Goal: Information Seeking & Learning: Learn about a topic

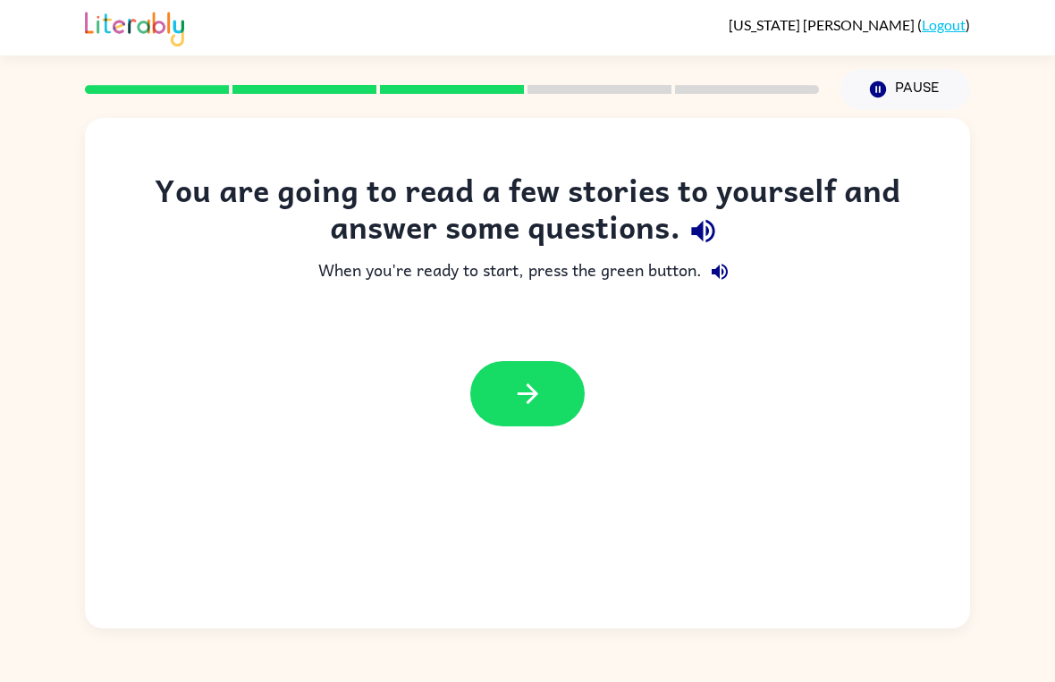
click at [477, 395] on button "button" at bounding box center [527, 393] width 114 height 65
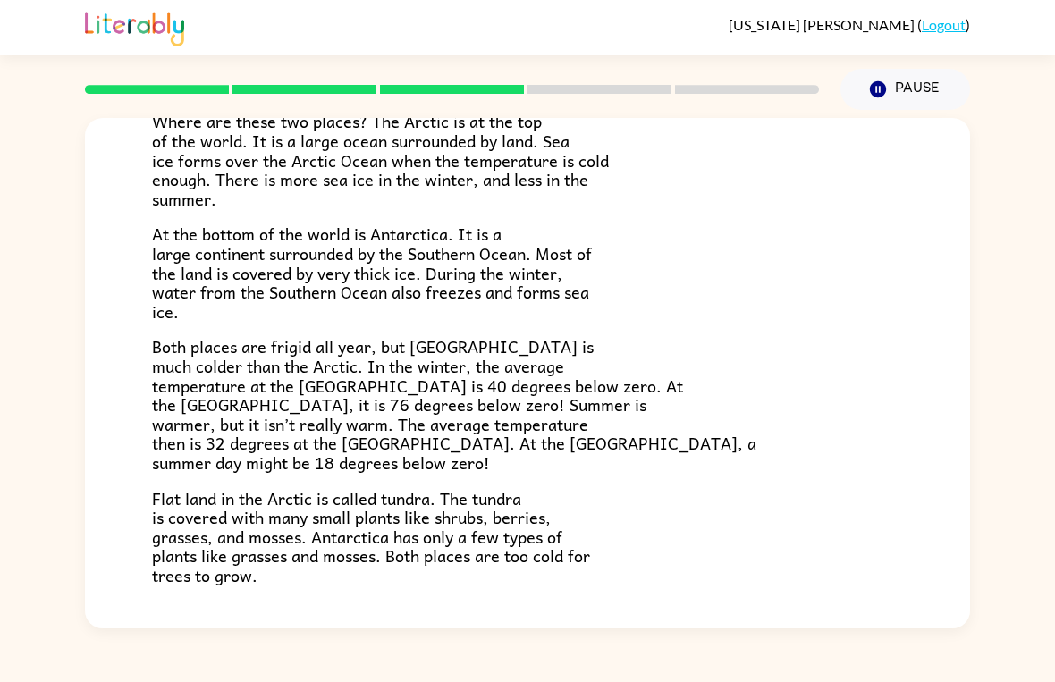
scroll to position [245, 0]
click at [1024, 560] on div "The Arctic and [GEOGRAPHIC_DATA] Have you heard of the Arctic and [GEOGRAPHIC_D…" at bounding box center [527, 369] width 1055 height 519
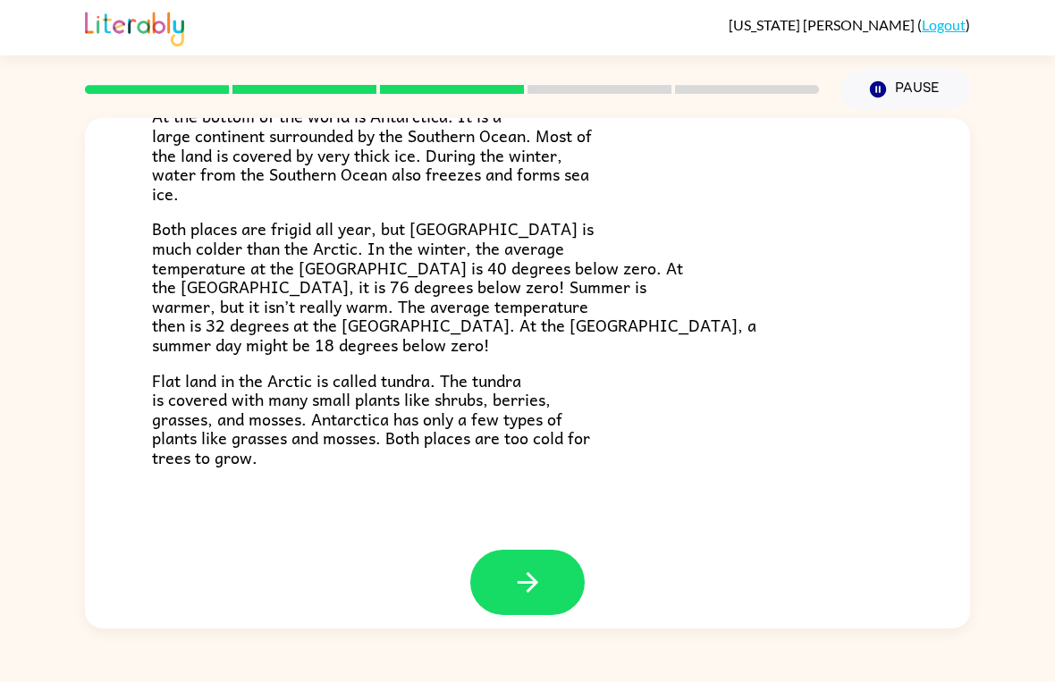
scroll to position [363, 0]
click at [841, 642] on div "[US_STATE] [PERSON_NAME] ( Logout ) Pause Pause The Arctic and [GEOGRAPHIC_DATA…" at bounding box center [527, 341] width 1055 height 682
click at [528, 568] on icon "button" at bounding box center [527, 583] width 31 height 31
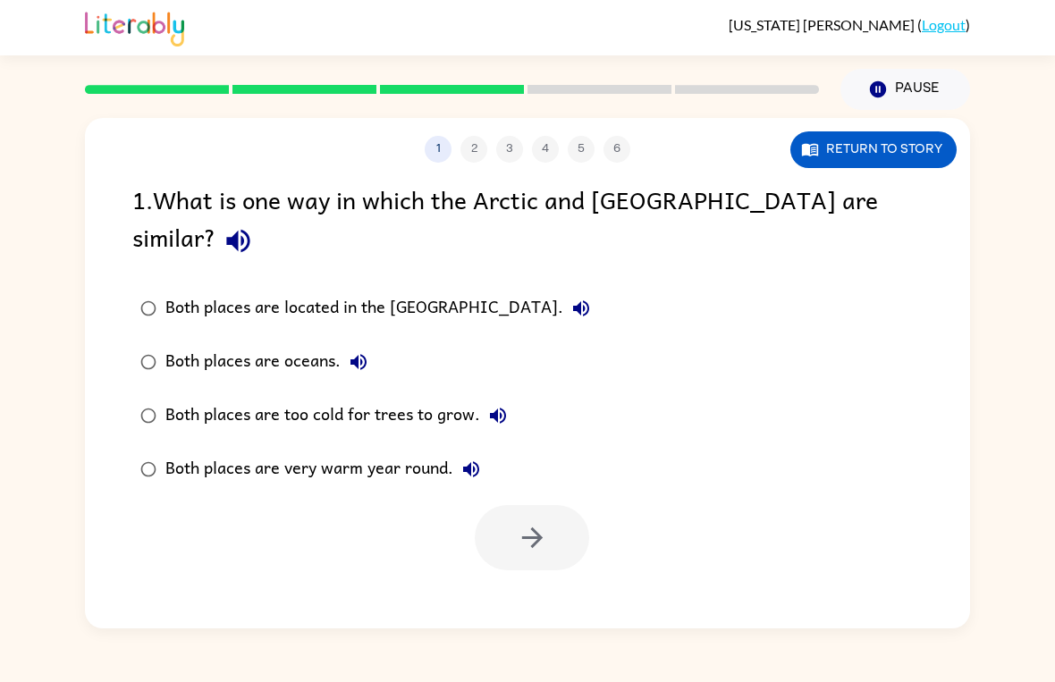
click at [84, 326] on div "1 2 3 4 5 6 Return to story 1 . What is one way in which the Arctic and [GEOGRA…" at bounding box center [527, 369] width 1055 height 519
click at [180, 344] on div "Both places are oceans." at bounding box center [270, 362] width 211 height 36
click at [513, 524] on button "button" at bounding box center [532, 537] width 114 height 65
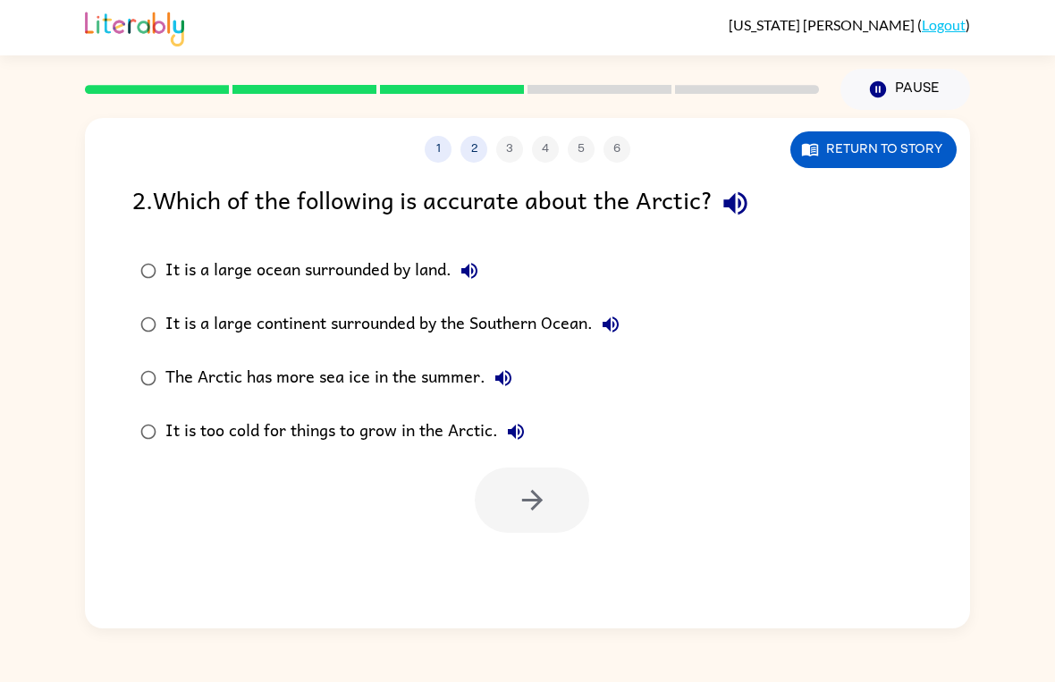
click at [238, 268] on div "It is a large ocean surrounded by land." at bounding box center [326, 271] width 322 height 36
click at [562, 331] on div "It is a large continent surrounded by the Southern Ocean." at bounding box center [396, 325] width 463 height 36
click at [446, 376] on div "The Arctic has more sea ice in the summer." at bounding box center [343, 378] width 356 height 36
click at [452, 383] on div "The Arctic has more sea ice in the summer." at bounding box center [343, 378] width 356 height 36
click at [538, 500] on icon "button" at bounding box center [531, 500] width 21 height 21
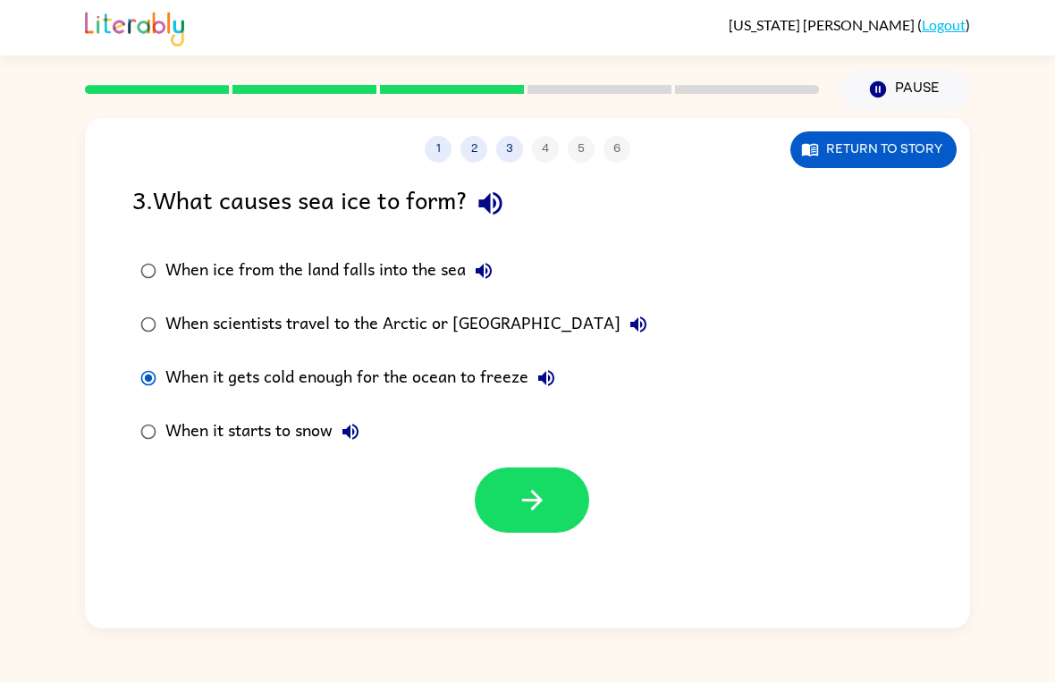
click at [495, 482] on button "button" at bounding box center [532, 500] width 114 height 65
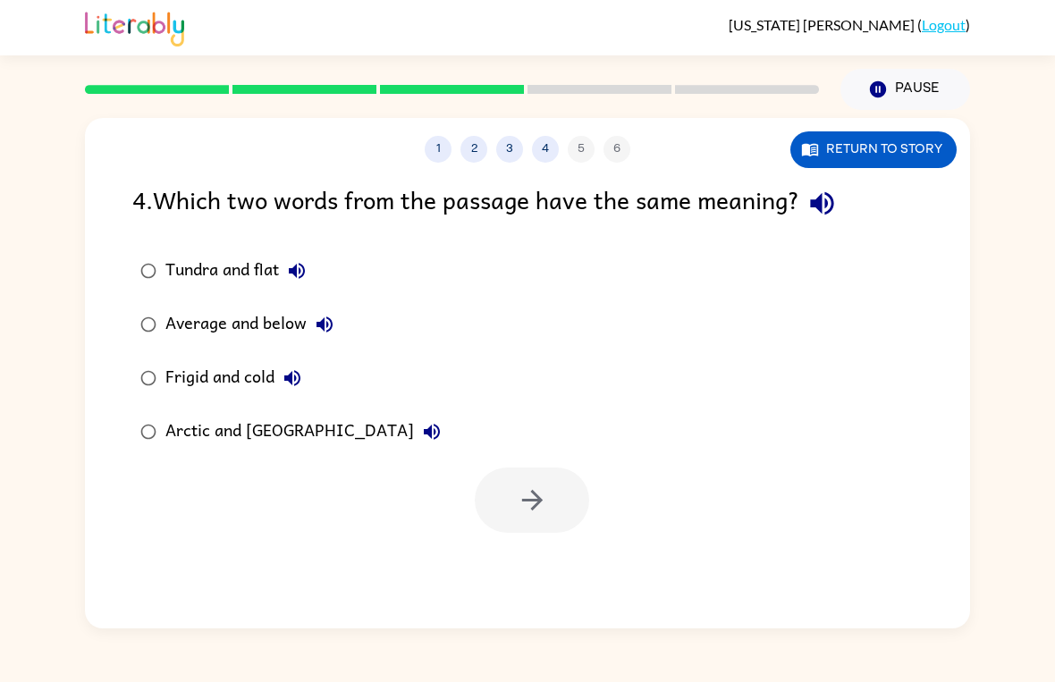
click at [194, 394] on div "Frigid and cold" at bounding box center [237, 378] width 145 height 36
click at [556, 523] on button "button" at bounding box center [532, 500] width 114 height 65
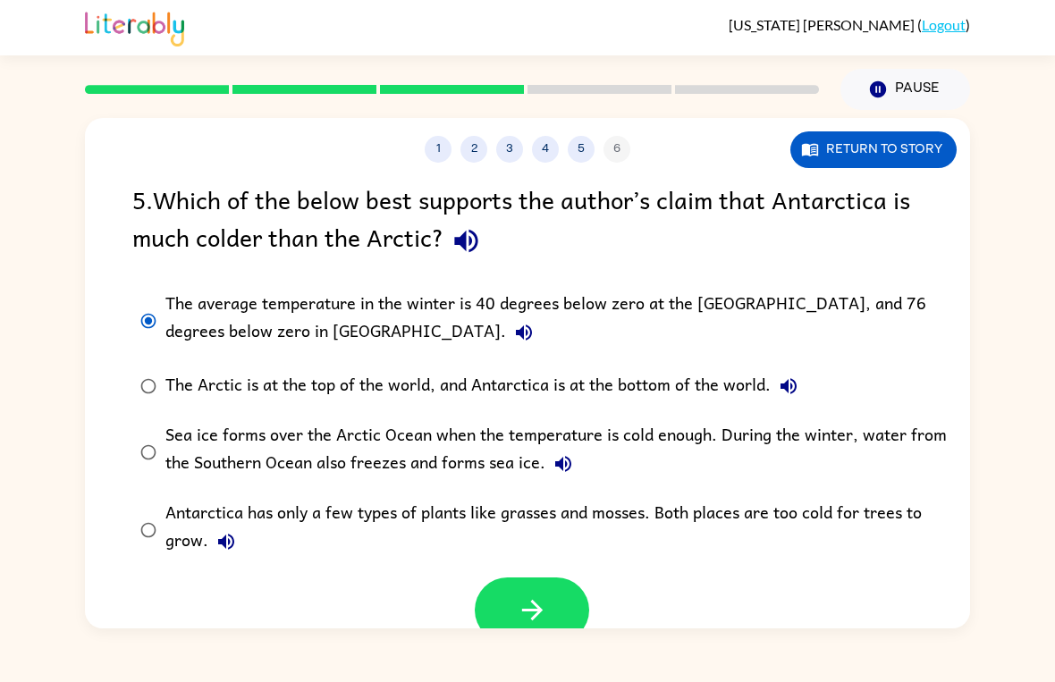
click at [1052, 357] on div "1 2 3 4 5 6 Return to story 5 . Which of the below best supports the author’s c…" at bounding box center [527, 369] width 1055 height 519
click at [555, 601] on button "button" at bounding box center [532, 610] width 114 height 65
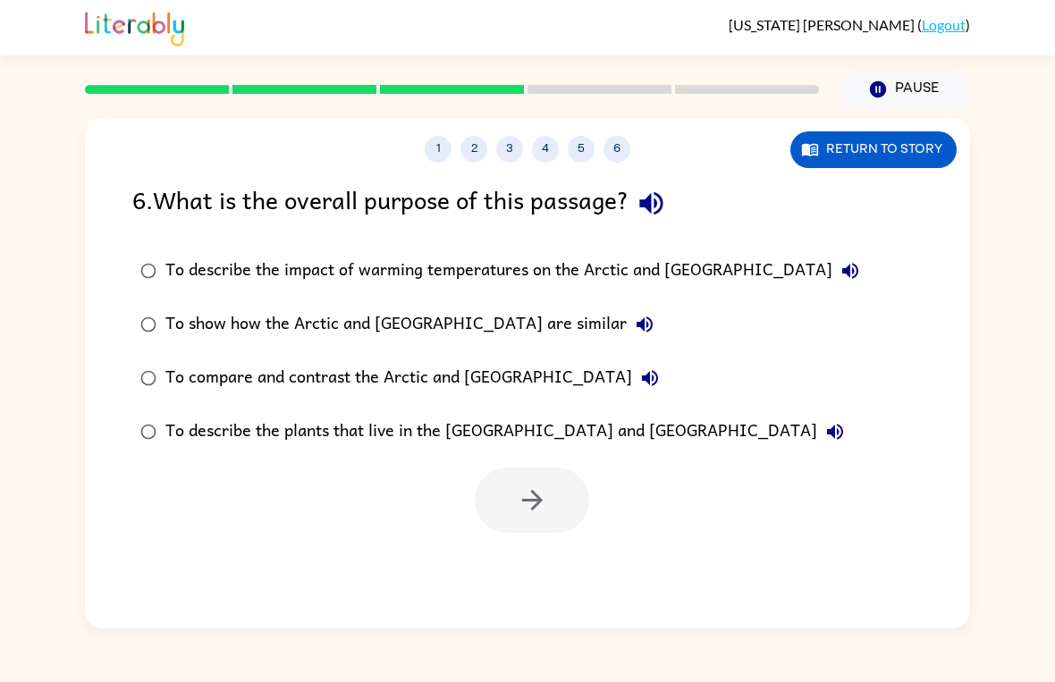
click at [58, 294] on div "1 2 3 4 5 6 Return to story 6 . What is the overall purpose of this passage? To…" at bounding box center [527, 369] width 1055 height 519
click at [358, 363] on div "To compare and contrast the Arctic and [GEOGRAPHIC_DATA]" at bounding box center [416, 378] width 503 height 36
click at [325, 332] on div "To show how the Arctic and [GEOGRAPHIC_DATA] are similar" at bounding box center [413, 325] width 497 height 36
click at [511, 505] on button "button" at bounding box center [532, 500] width 114 height 65
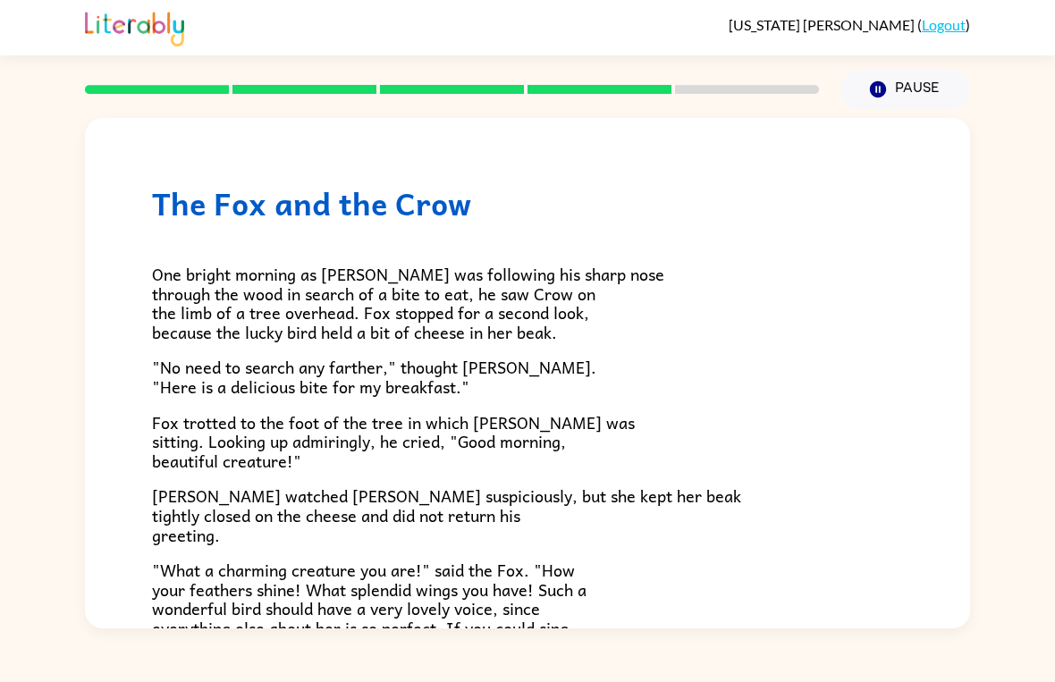
click at [190, 410] on span "Fox trotted to the foot of the tree in which [PERSON_NAME] was sitting. Looking…" at bounding box center [393, 442] width 483 height 64
click at [11, 383] on div "The Fox and the Crow One bright morning as [PERSON_NAME] was following his shar…" at bounding box center [527, 369] width 1055 height 519
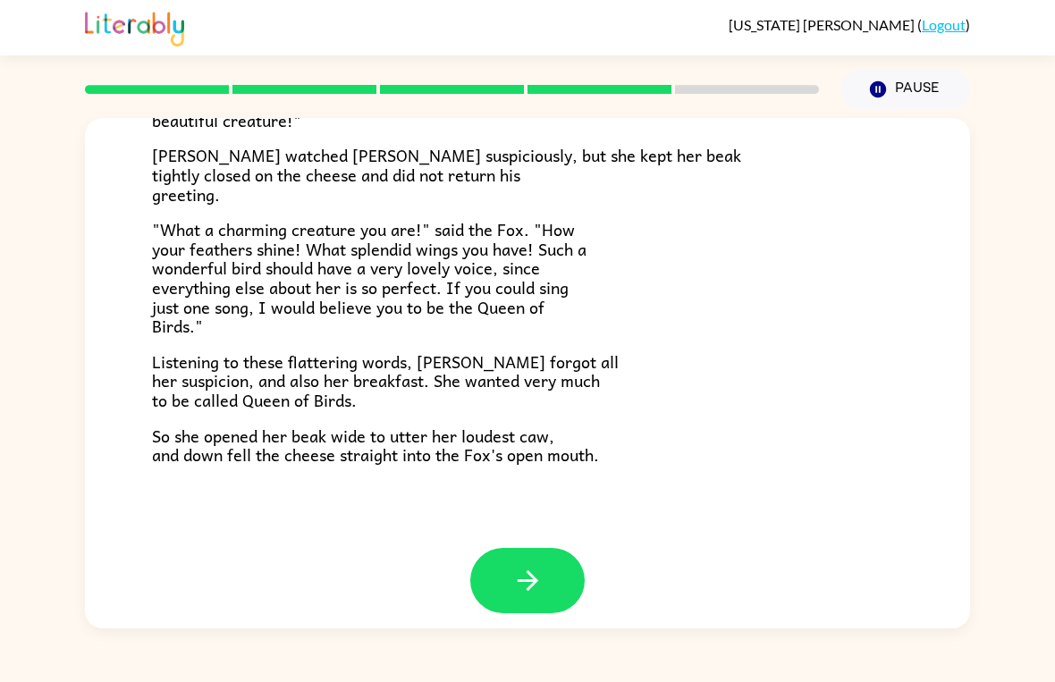
scroll to position [339, 0]
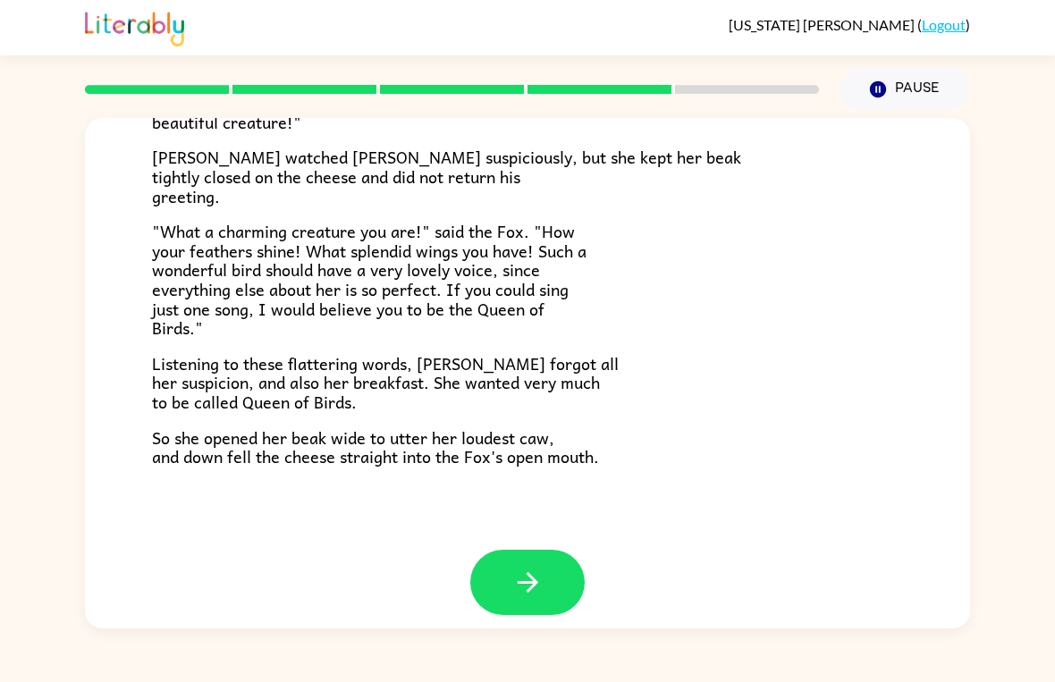
click at [523, 579] on icon "button" at bounding box center [527, 582] width 31 height 31
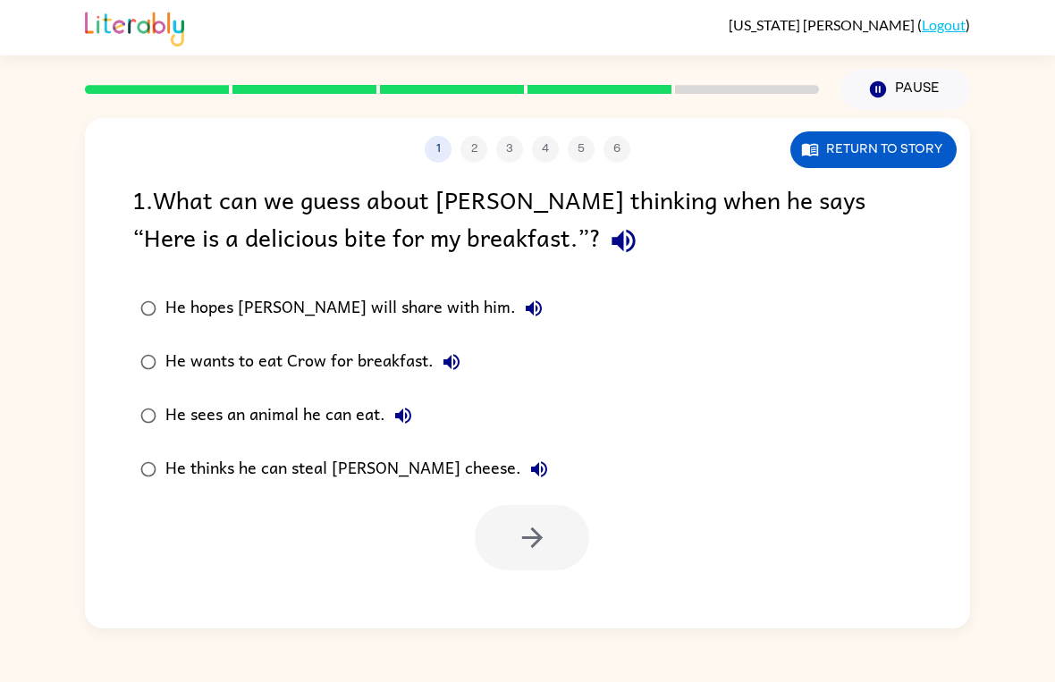
click at [195, 484] on div "He thinks he can steal [PERSON_NAME] cheese." at bounding box center [361, 470] width 392 height 36
click at [562, 562] on button "button" at bounding box center [532, 537] width 114 height 65
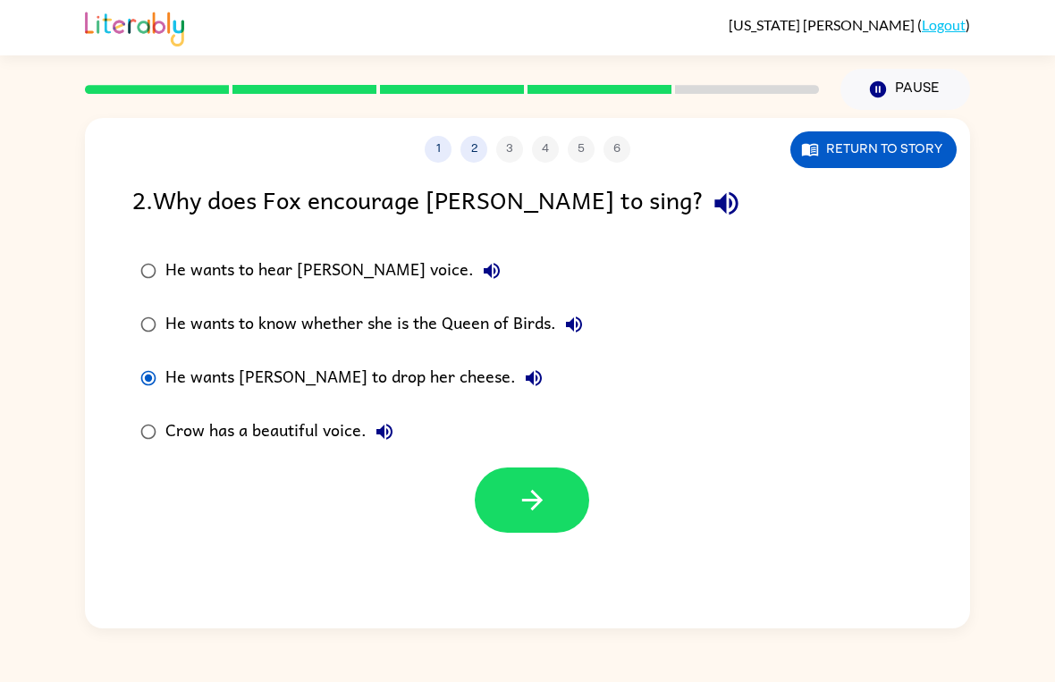
click at [516, 533] on button "button" at bounding box center [532, 500] width 114 height 65
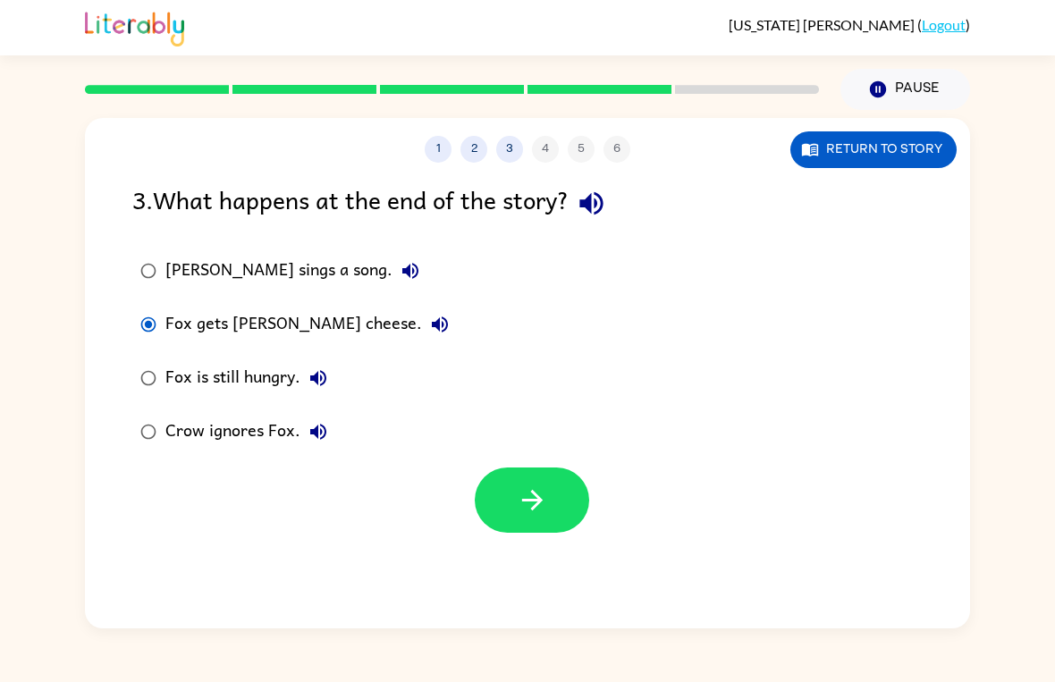
click at [502, 520] on button "button" at bounding box center [532, 500] width 114 height 65
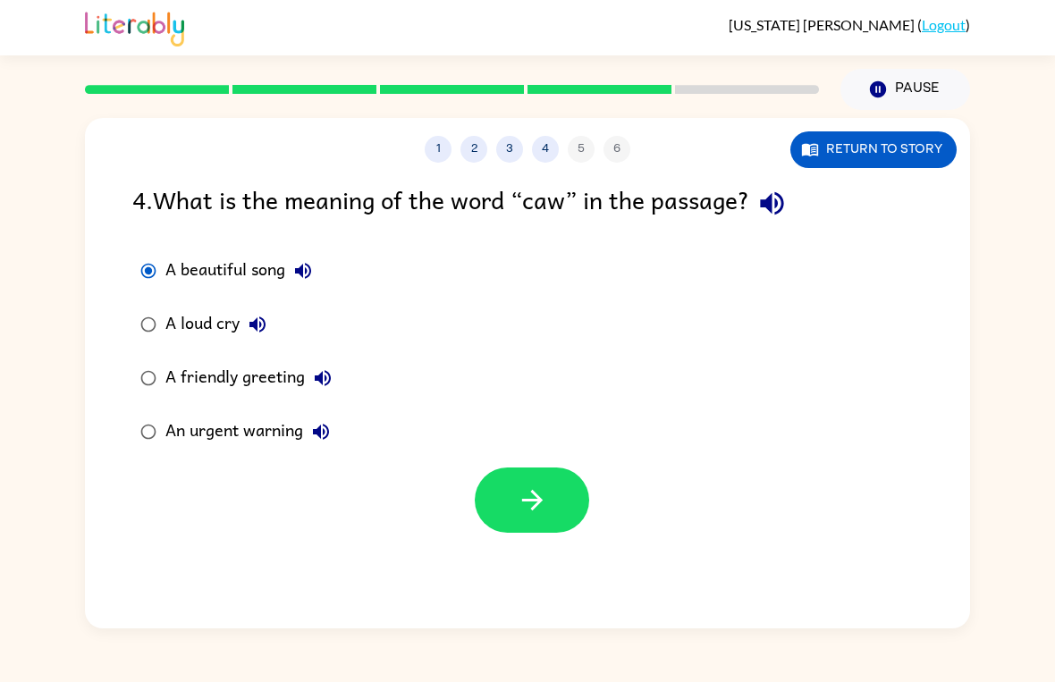
click at [506, 514] on button "button" at bounding box center [532, 500] width 114 height 65
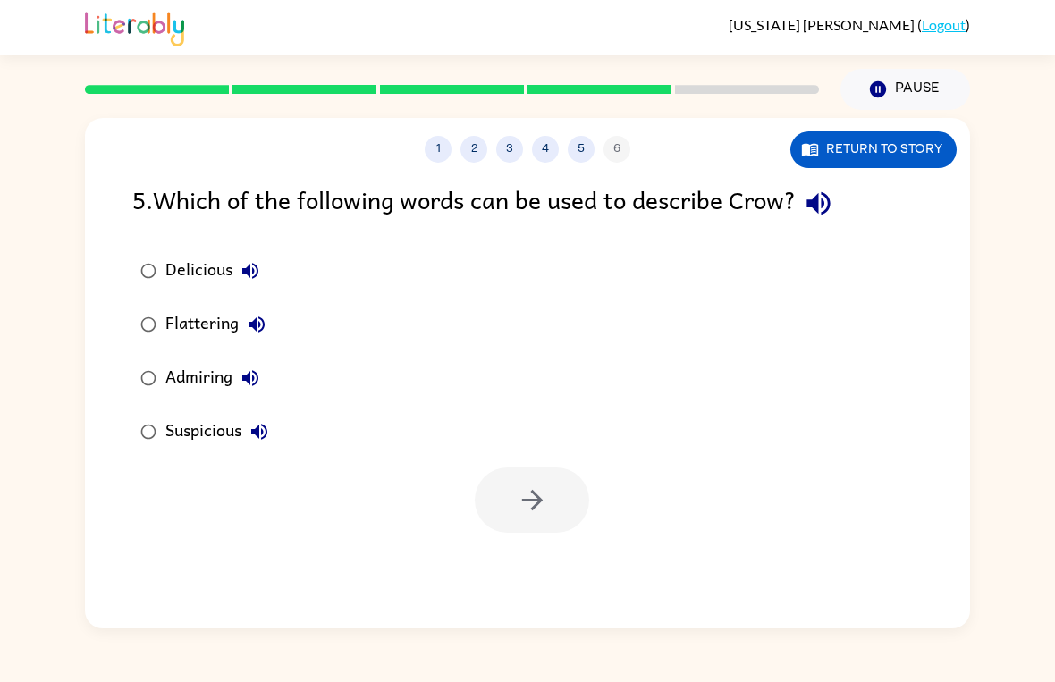
click at [194, 435] on div "Suspicious" at bounding box center [221, 432] width 112 height 36
click at [526, 503] on icon "button" at bounding box center [532, 500] width 31 height 31
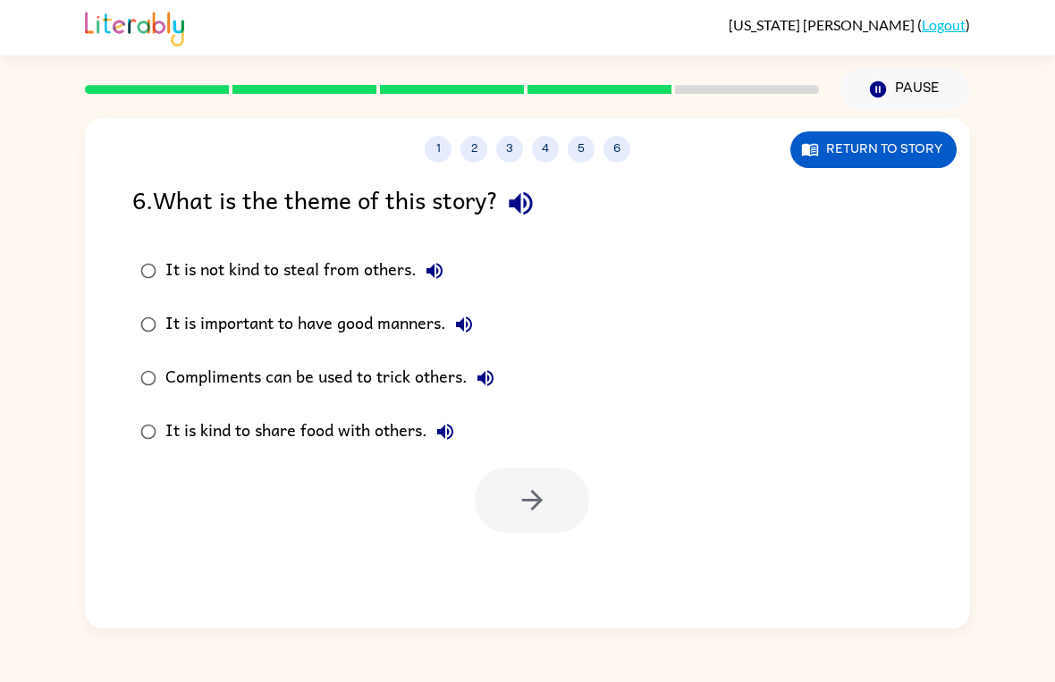
click at [209, 274] on div "It is not kind to steal from others." at bounding box center [308, 271] width 287 height 36
click at [542, 503] on icon "button" at bounding box center [532, 500] width 31 height 31
click at [532, 520] on div at bounding box center [532, 500] width 114 height 65
click at [531, 520] on div at bounding box center [532, 500] width 114 height 65
click at [530, 515] on div at bounding box center [532, 500] width 114 height 65
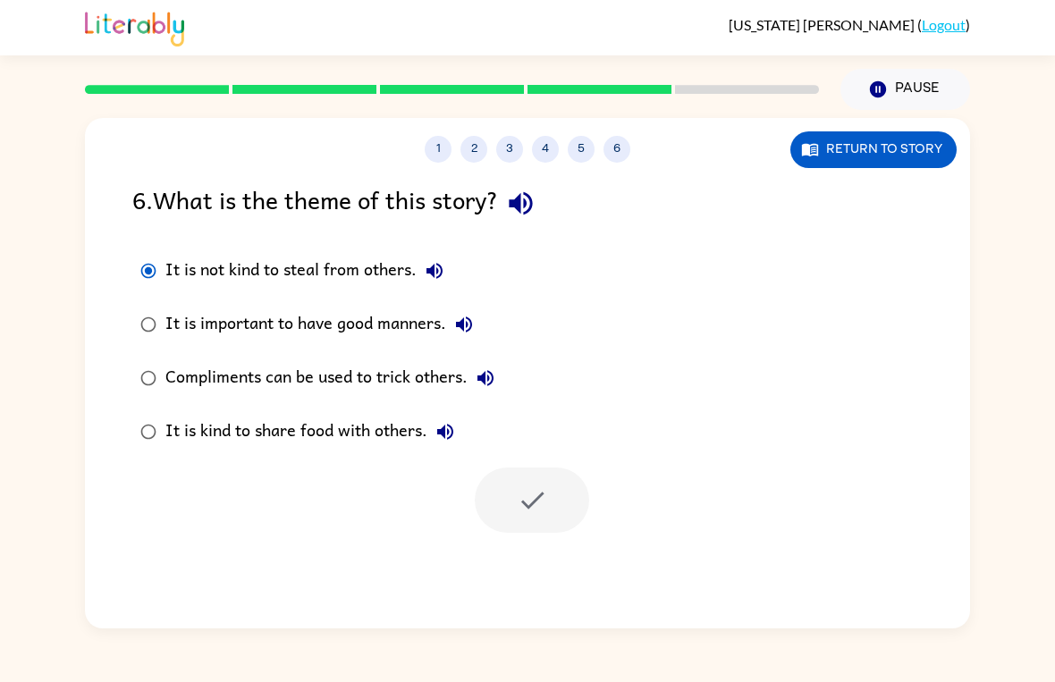
click at [542, 503] on div at bounding box center [532, 500] width 114 height 65
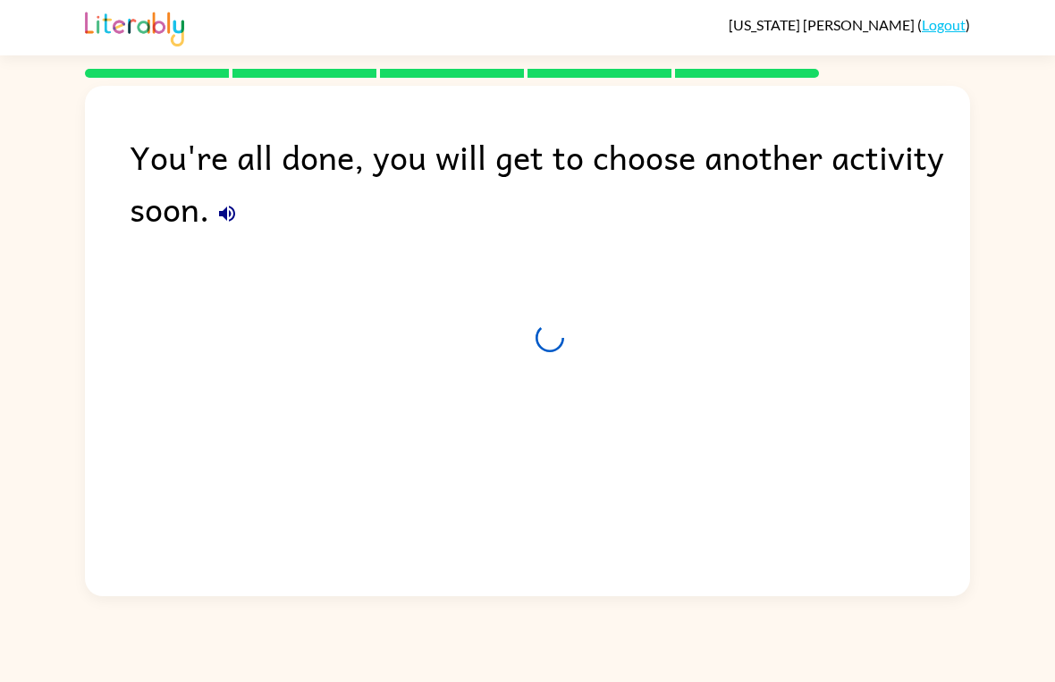
click at [206, 273] on div "You're all done, you will get to choose another activity soon." at bounding box center [527, 337] width 885 height 502
